Goal: Register for event/course

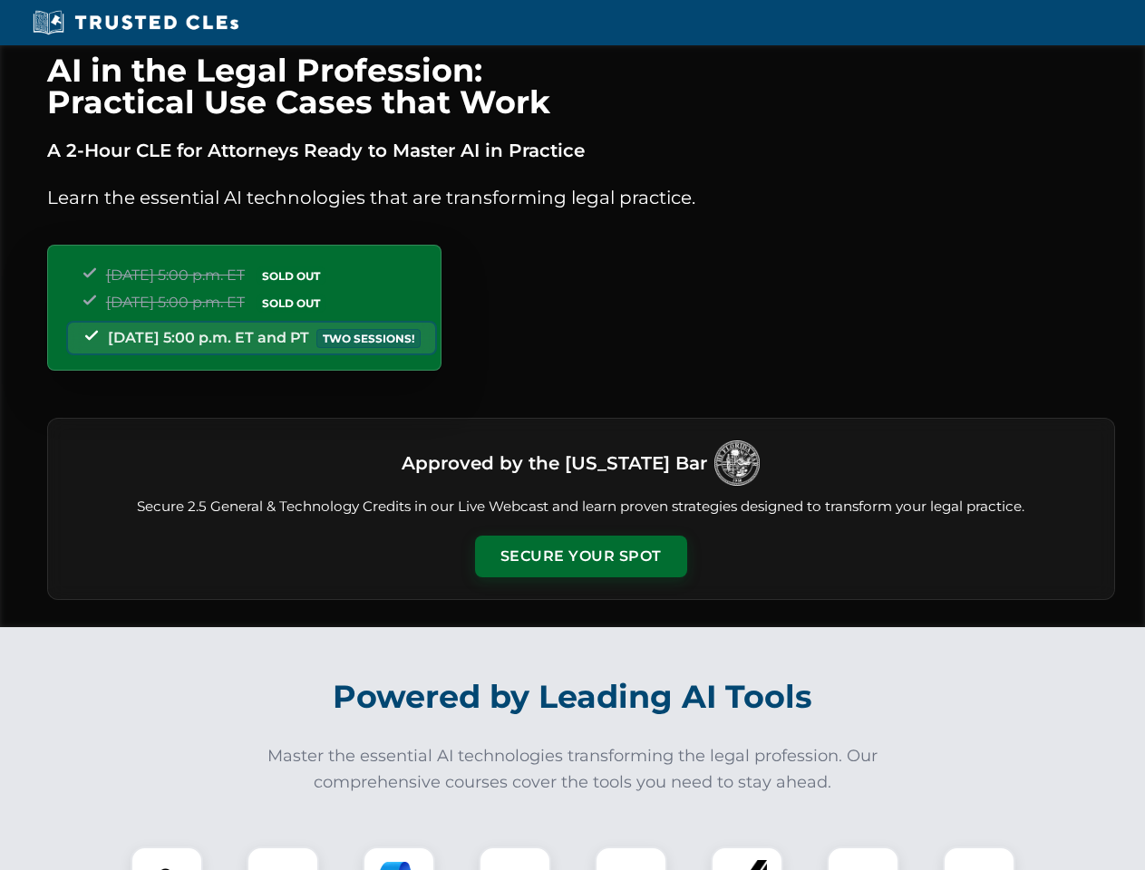
click at [580, 557] on button "Secure Your Spot" at bounding box center [581, 557] width 212 height 42
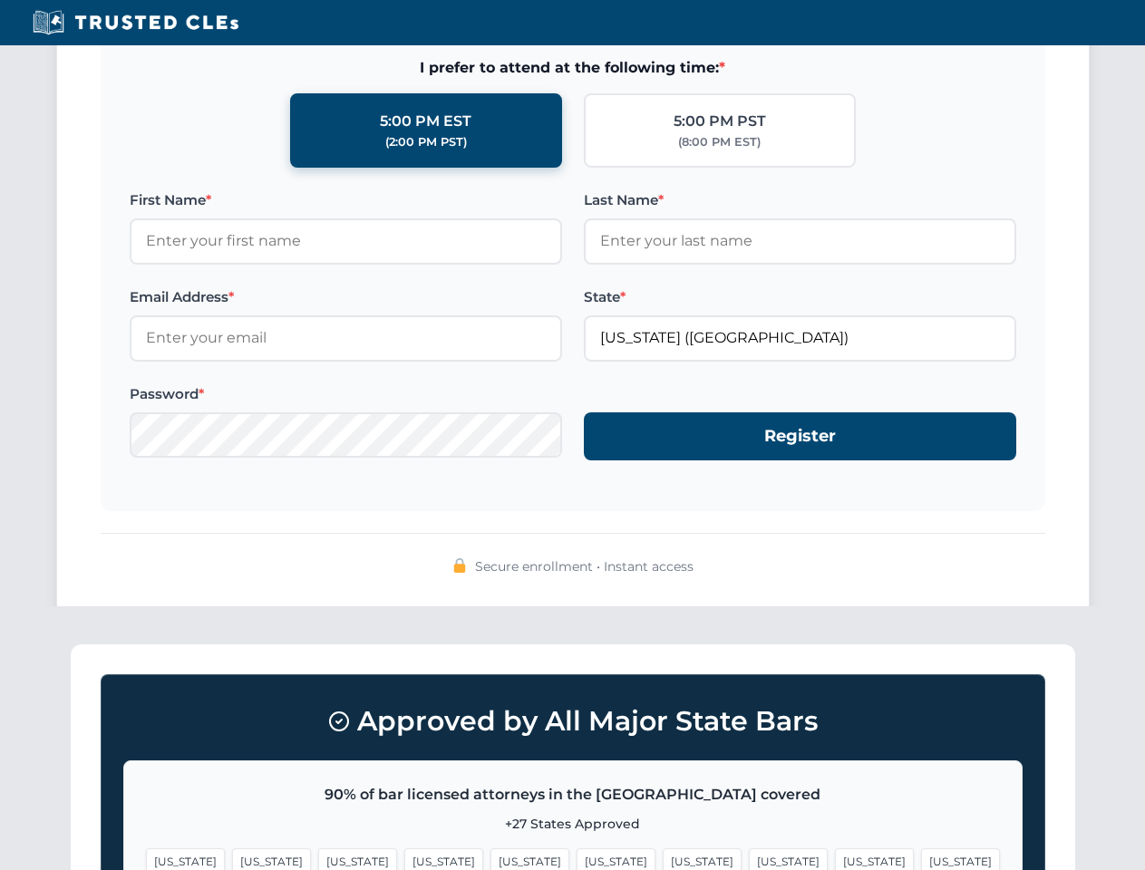
click at [404, 858] on span "[US_STATE]" at bounding box center [443, 861] width 79 height 26
click at [577, 858] on span "[US_STATE]" at bounding box center [616, 861] width 79 height 26
click at [663, 858] on span "[US_STATE]" at bounding box center [702, 861] width 79 height 26
click at [835, 858] on span "[US_STATE]" at bounding box center [874, 861] width 79 height 26
